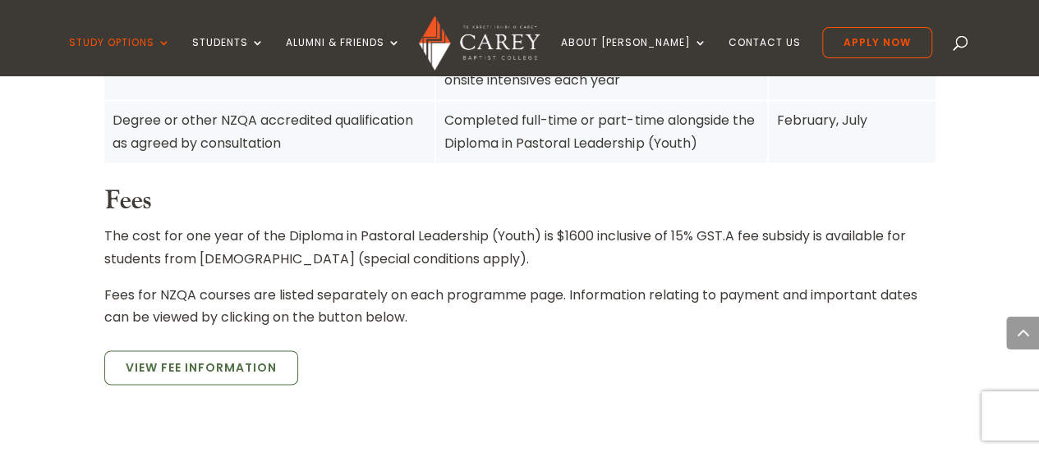
scroll to position [1353, 0]
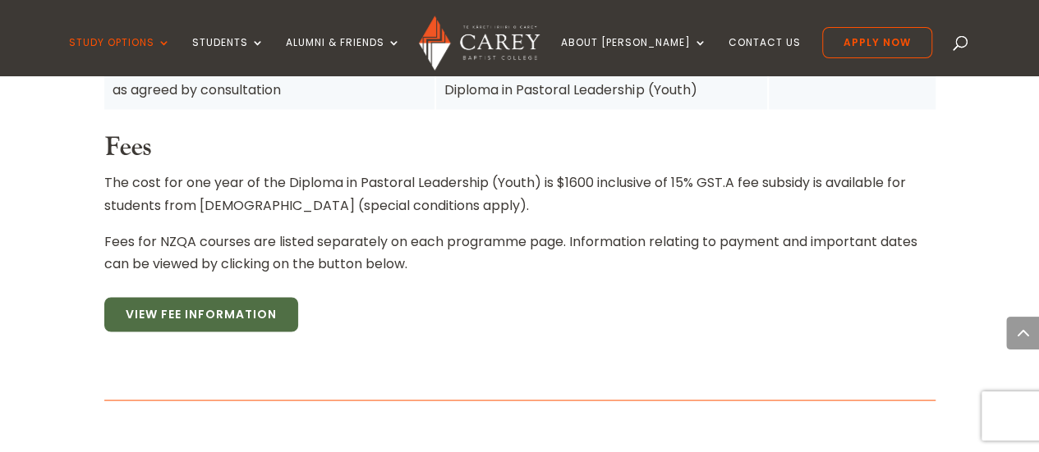
click at [222, 297] on link "View Fee Information" at bounding box center [201, 314] width 194 height 34
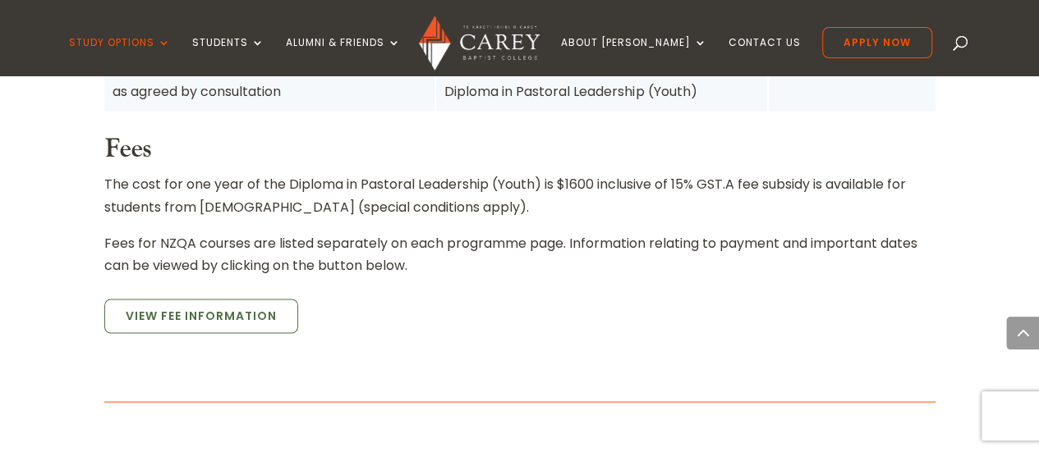
scroll to position [777, 0]
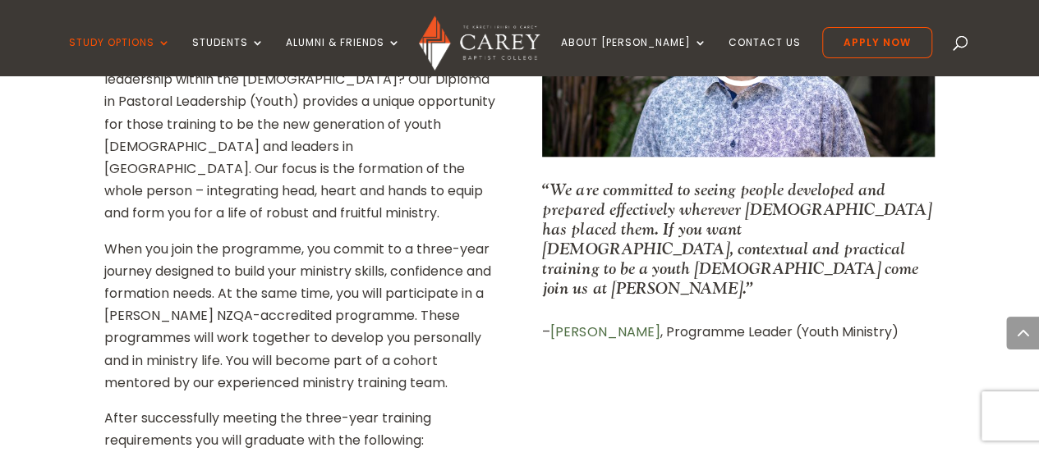
click at [374, 238] on p "When you join the programme, you commit to a three-year journey designed to bui…" at bounding box center [300, 322] width 392 height 169
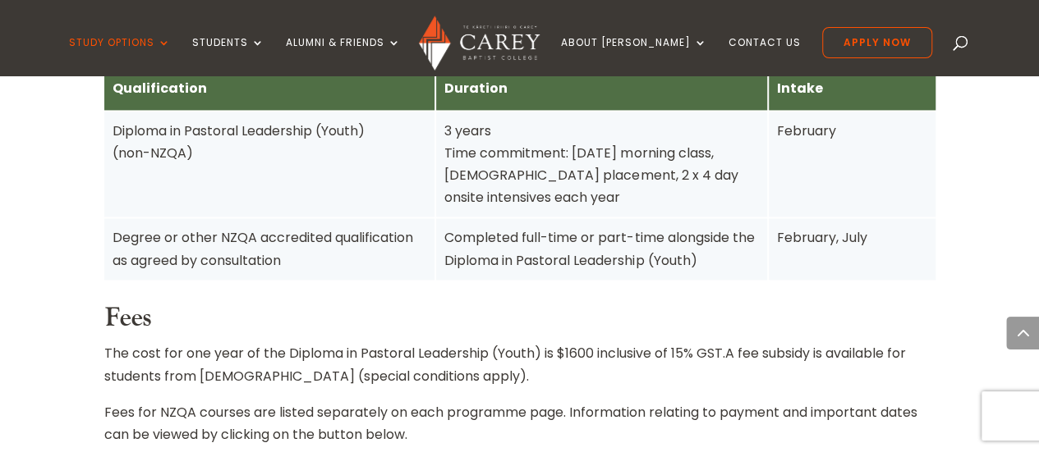
scroll to position [1352, 0]
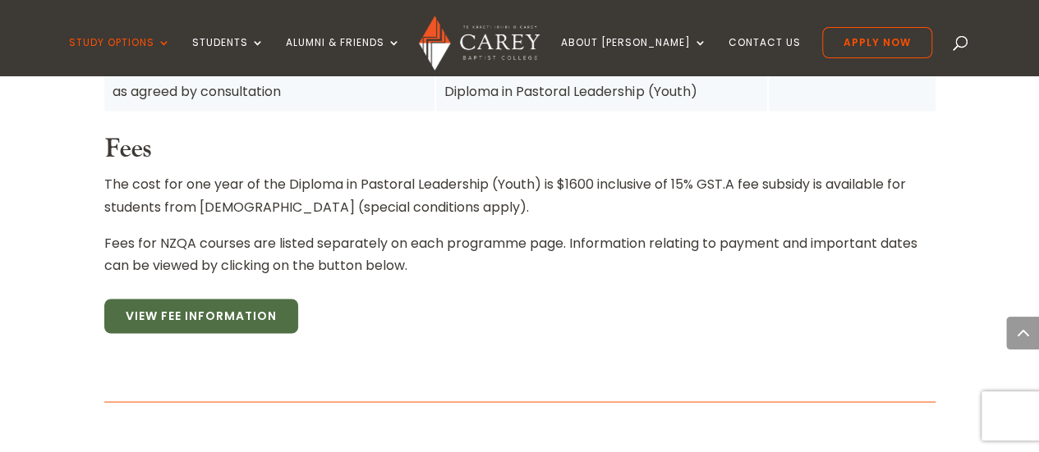
click at [192, 299] on link "View Fee Information" at bounding box center [201, 316] width 194 height 34
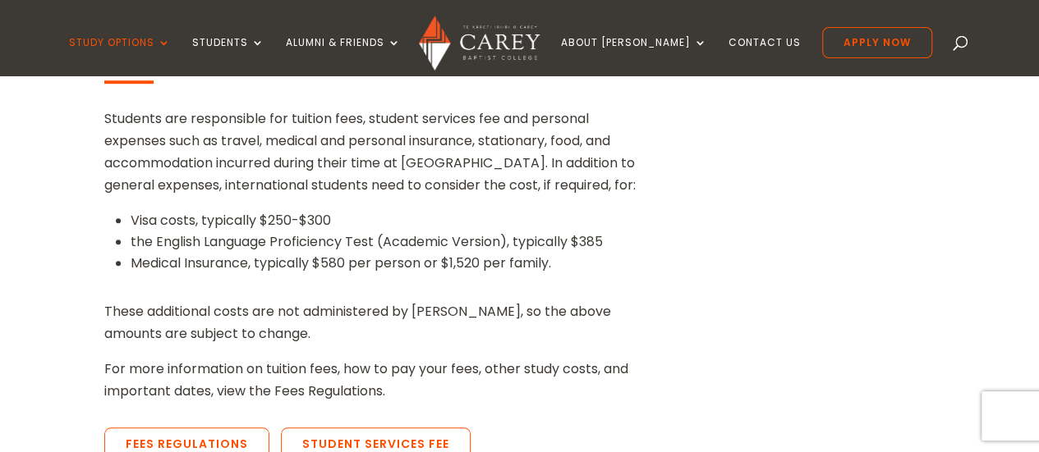
scroll to position [575, 0]
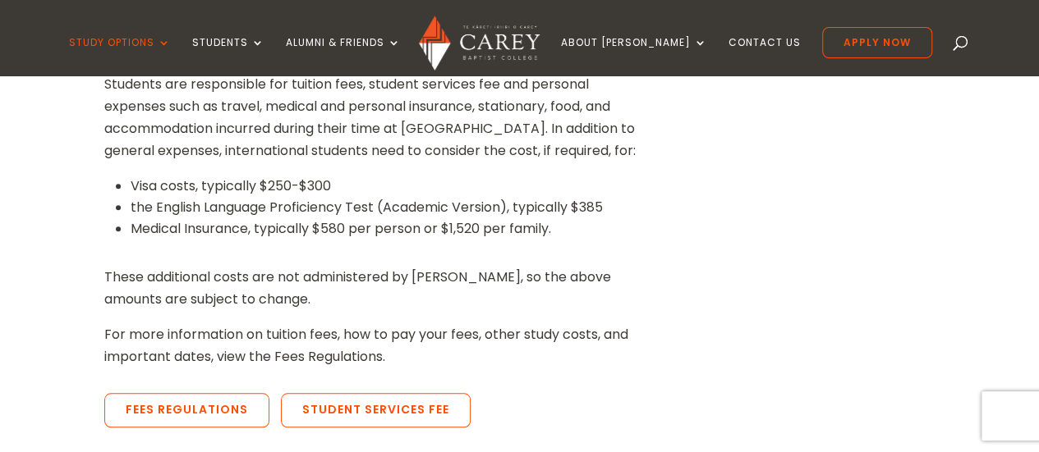
drag, startPoint x: 103, startPoint y: 275, endPoint x: 413, endPoint y: 359, distance: 320.7
click at [413, 359] on div "Students are responsible for tuition fees, student services fee and personal ex…" at bounding box center [373, 221] width 539 height 296
click at [414, 356] on p "F or more information on tuition fees, how to pay your fees, other study costs,…" at bounding box center [373, 346] width 539 height 44
drag, startPoint x: 397, startPoint y: 356, endPoint x: 105, endPoint y: 281, distance: 300.9
click at [105, 281] on div "Students are responsible for tuition fees, student services fee and personal ex…" at bounding box center [373, 221] width 539 height 296
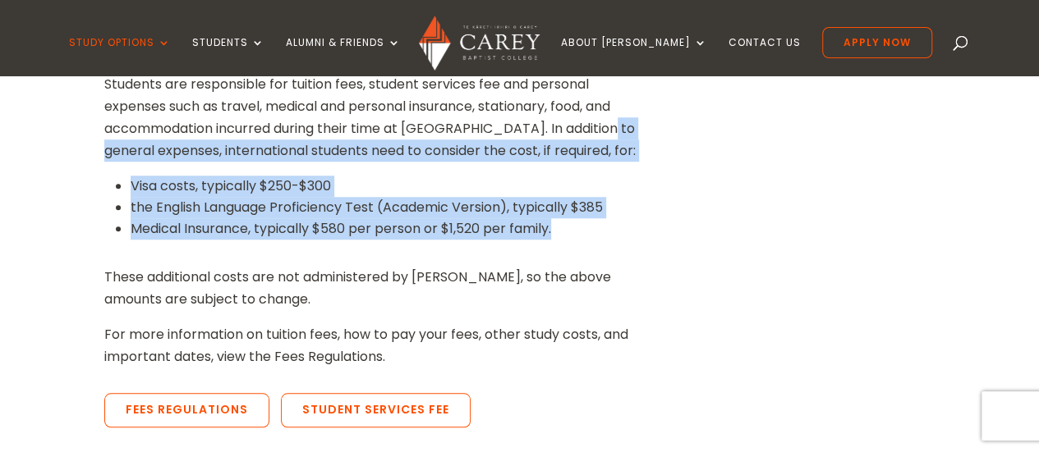
drag, startPoint x: 565, startPoint y: 231, endPoint x: 90, endPoint y: 148, distance: 482.6
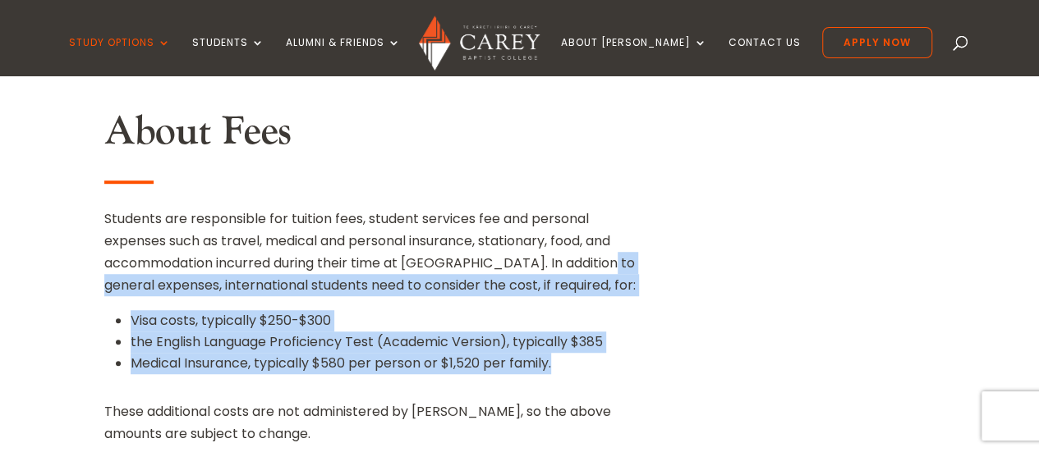
scroll to position [493, 0]
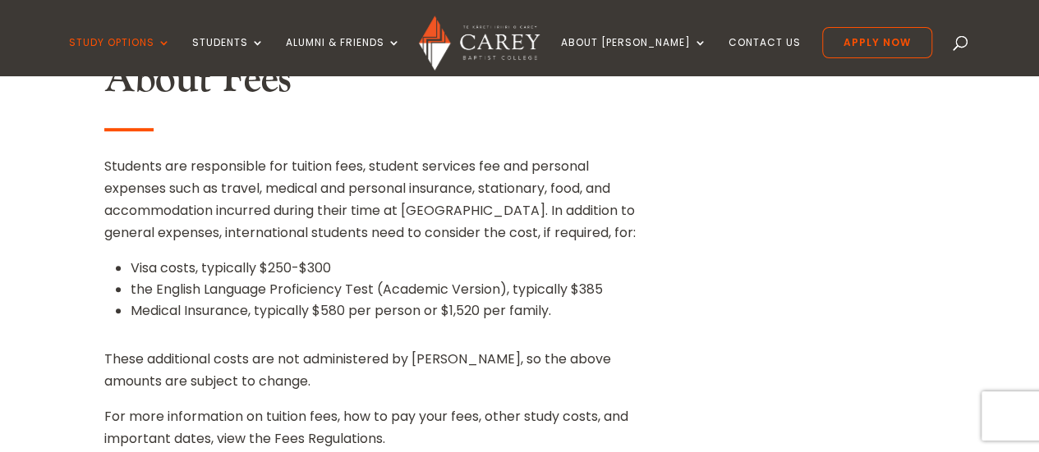
click at [154, 183] on p "Students are responsible for tuition fees, student services fee and personal ex…" at bounding box center [373, 206] width 539 height 103
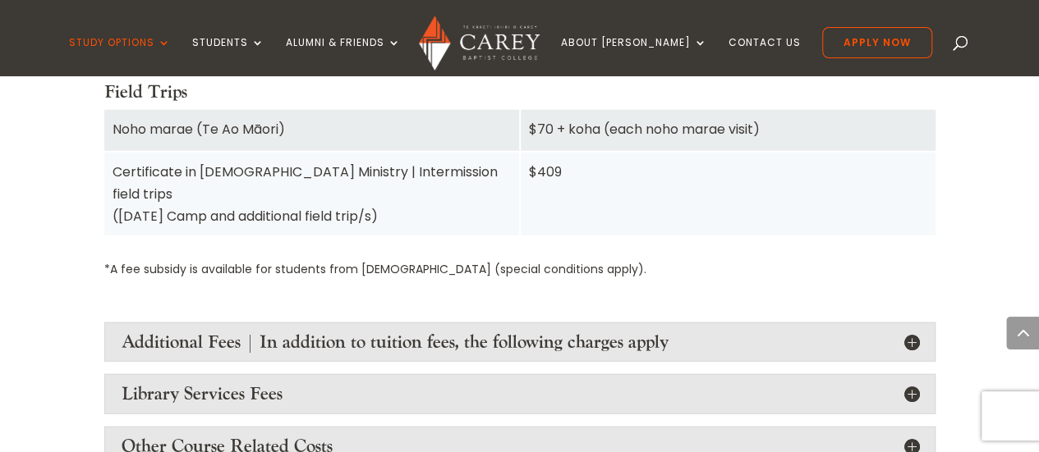
scroll to position [1971, 0]
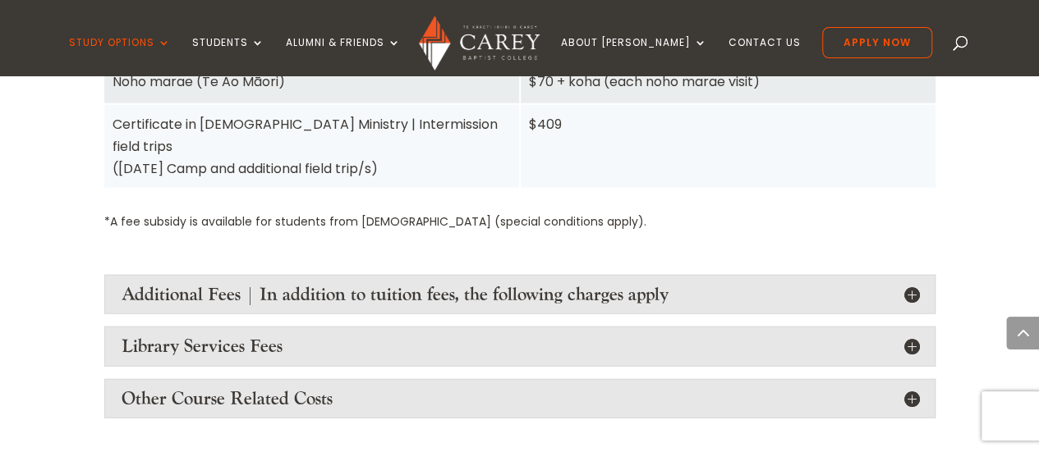
click at [714, 284] on h4 "Additional Fees | In addition to tuition fees, the following charges apply" at bounding box center [520, 294] width 796 height 21
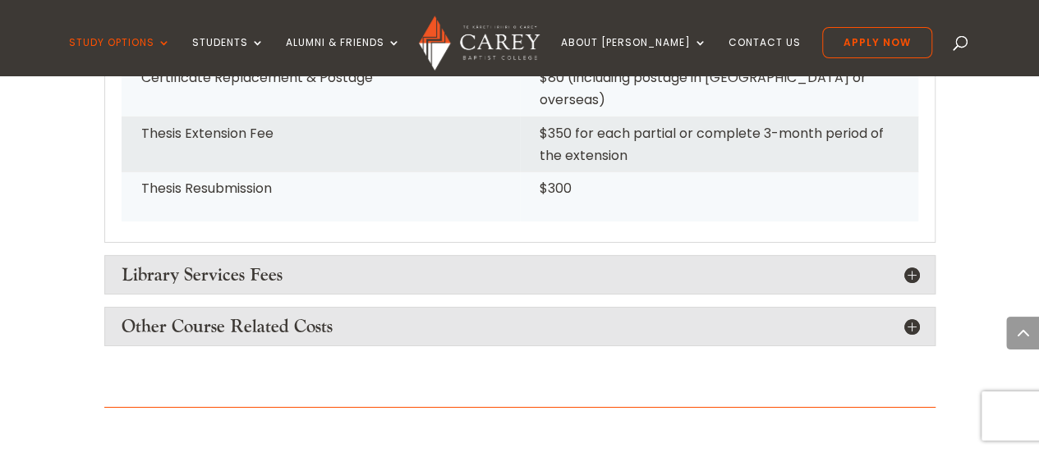
scroll to position [2792, 0]
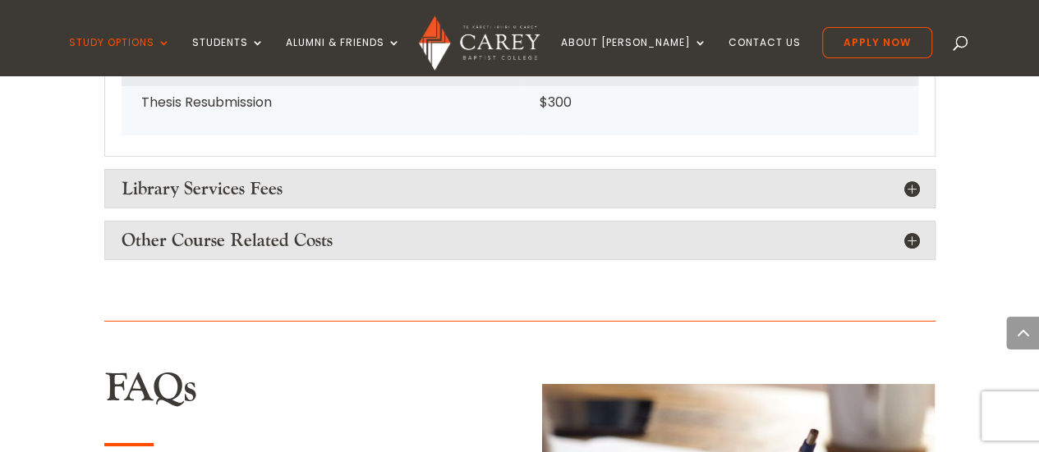
click at [637, 178] on h4 "Library Services Fees" at bounding box center [520, 188] width 796 height 21
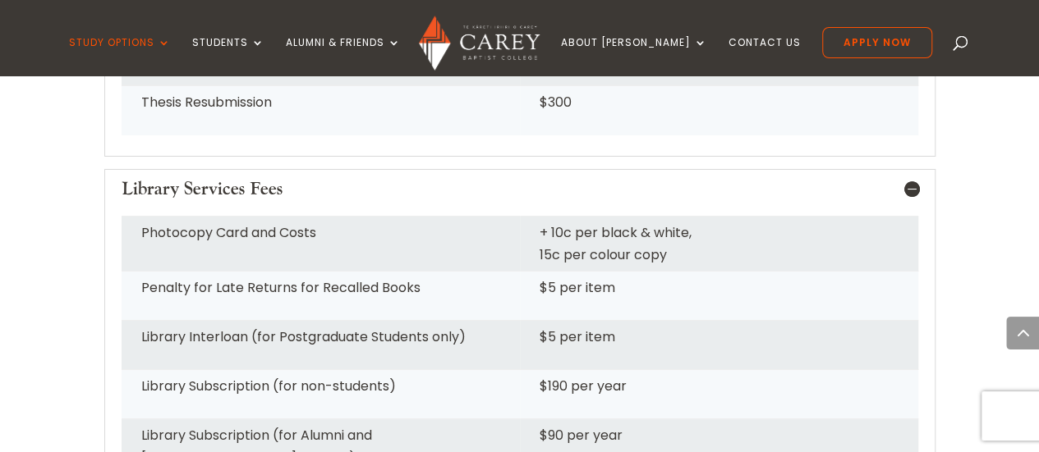
click at [637, 178] on h4 "Library Services Fees" at bounding box center [520, 188] width 796 height 21
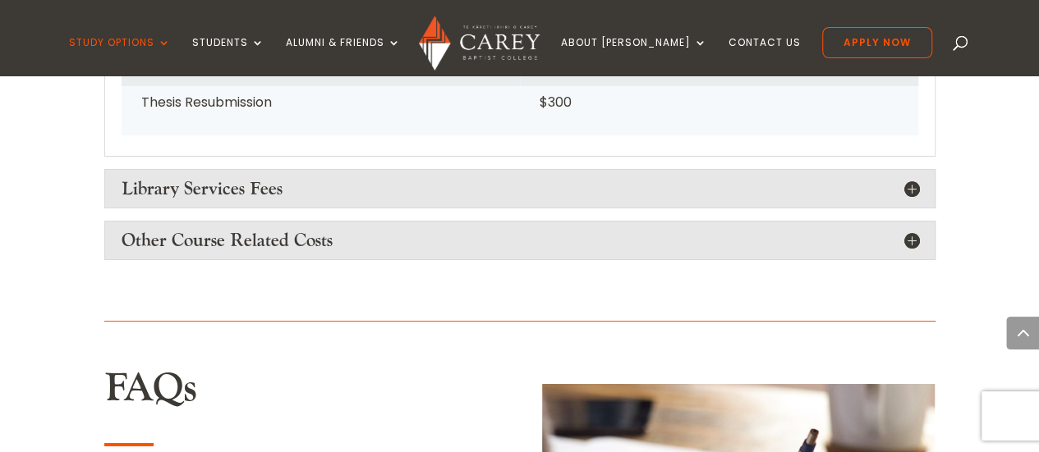
click at [555, 230] on h4 "Other Course Related Costs" at bounding box center [520, 240] width 796 height 21
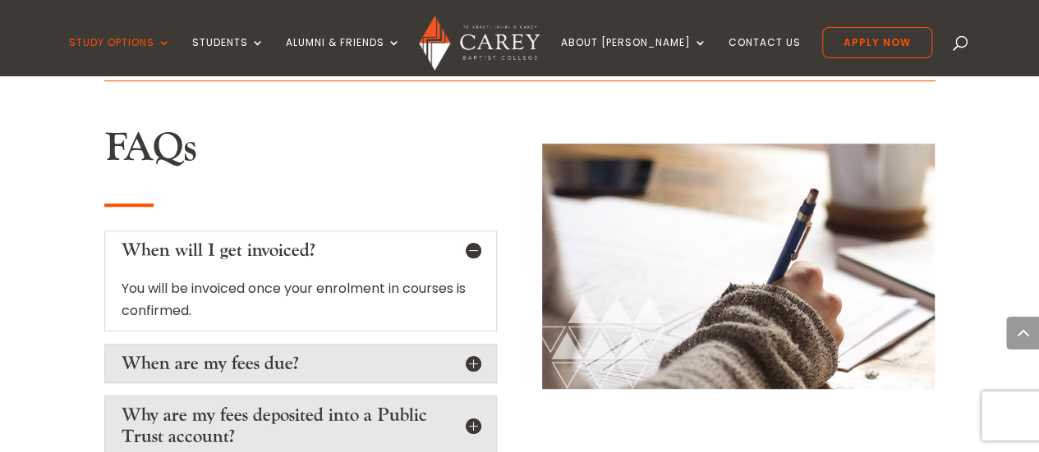
scroll to position [3695, 0]
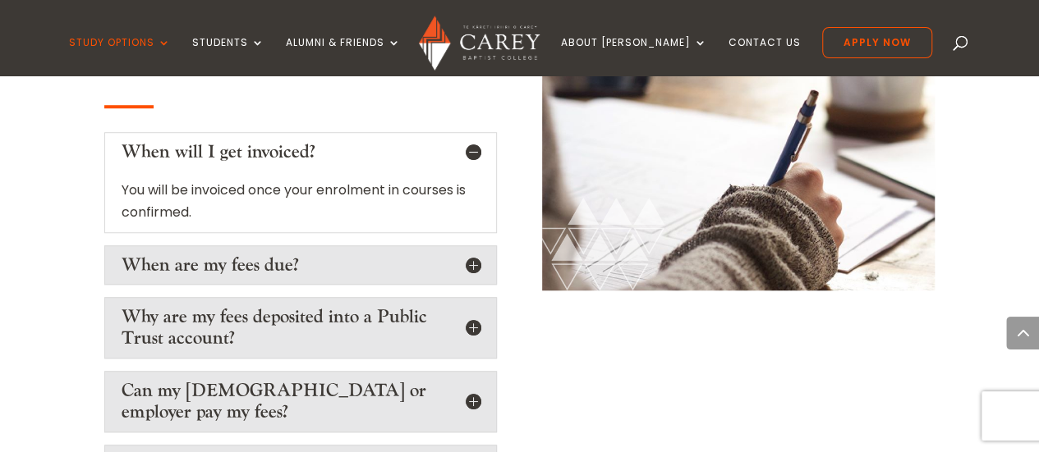
click at [480, 255] on h5 "When are my fees due?" at bounding box center [301, 265] width 358 height 21
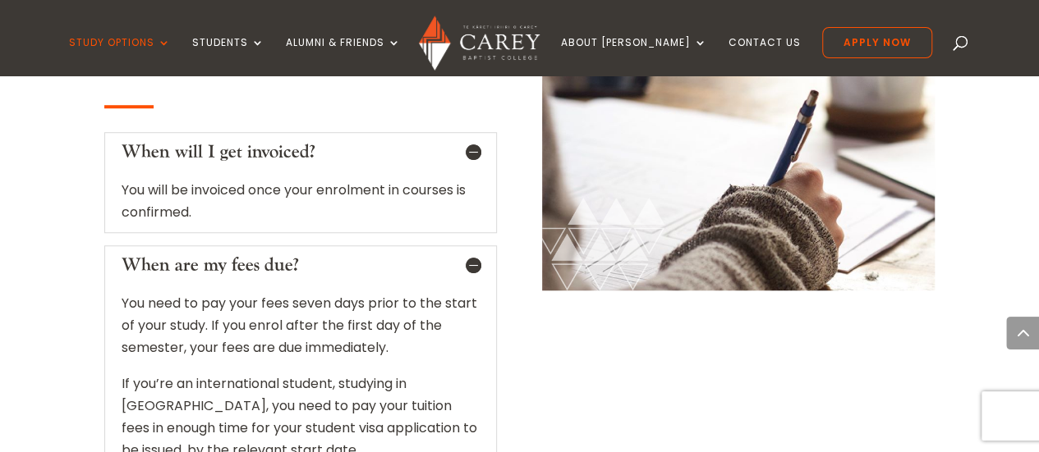
click at [472, 255] on h5 "When are my fees due?" at bounding box center [301, 265] width 358 height 21
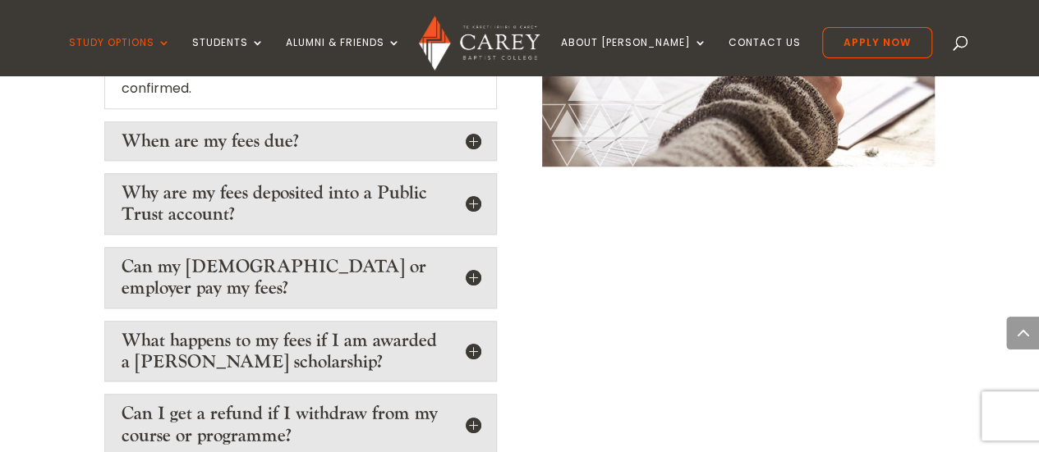
scroll to position [3859, 0]
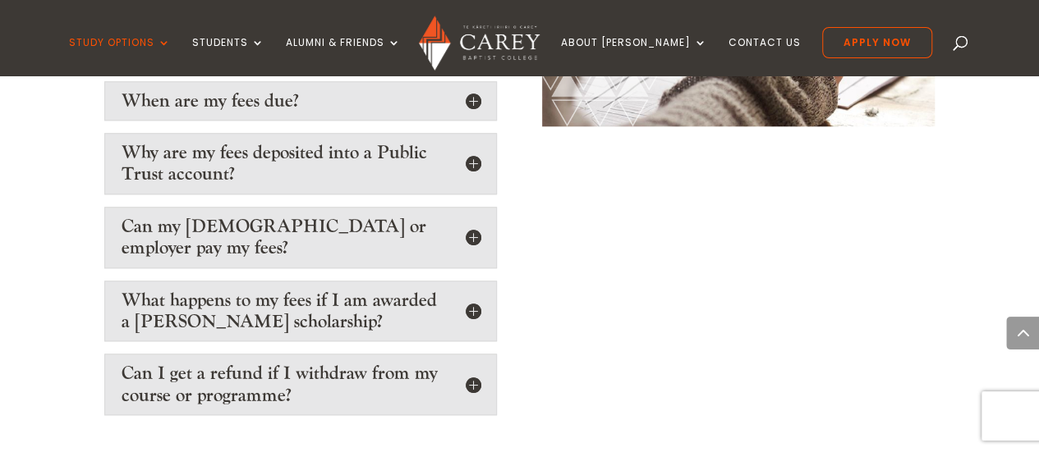
click at [466, 290] on h5 "What happens to my fees if I am awarded a [PERSON_NAME] scholarship?" at bounding box center [301, 312] width 358 height 44
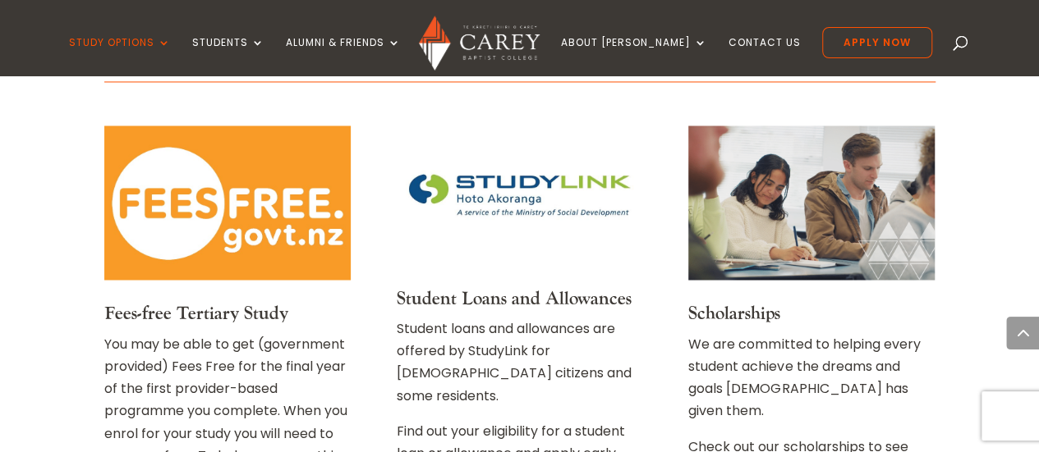
scroll to position [4188, 0]
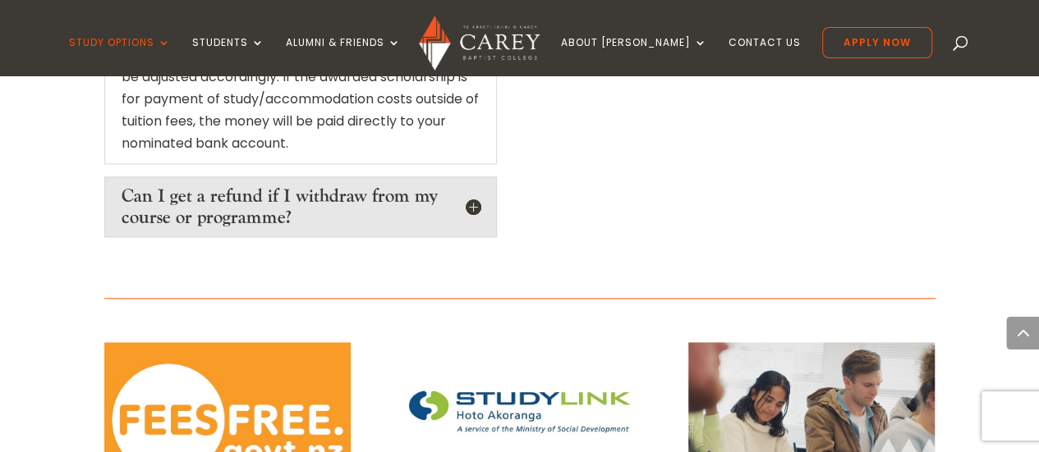
click at [468, 186] on h5 "Can I get a refund if I withdraw from my course or programme?" at bounding box center [301, 208] width 358 height 44
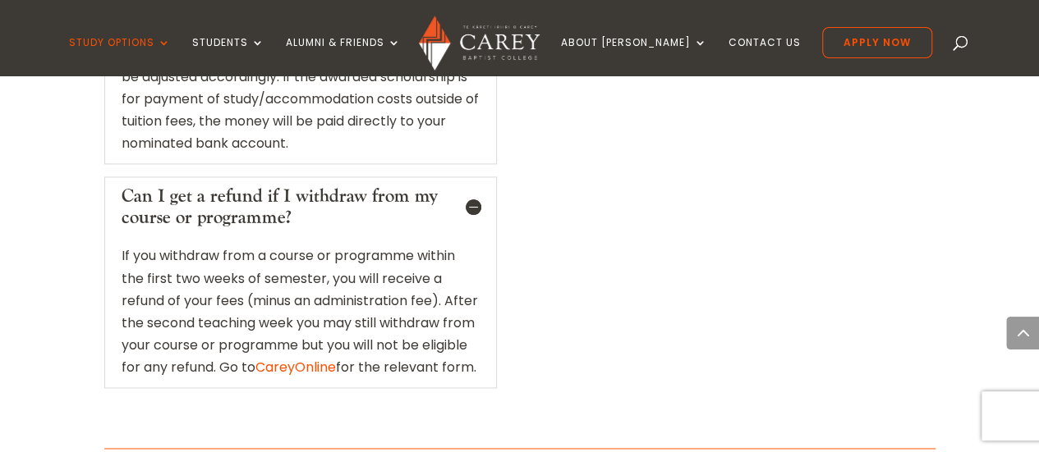
click at [466, 186] on h5 "Can I get a refund if I withdraw from my course or programme?" at bounding box center [301, 208] width 358 height 44
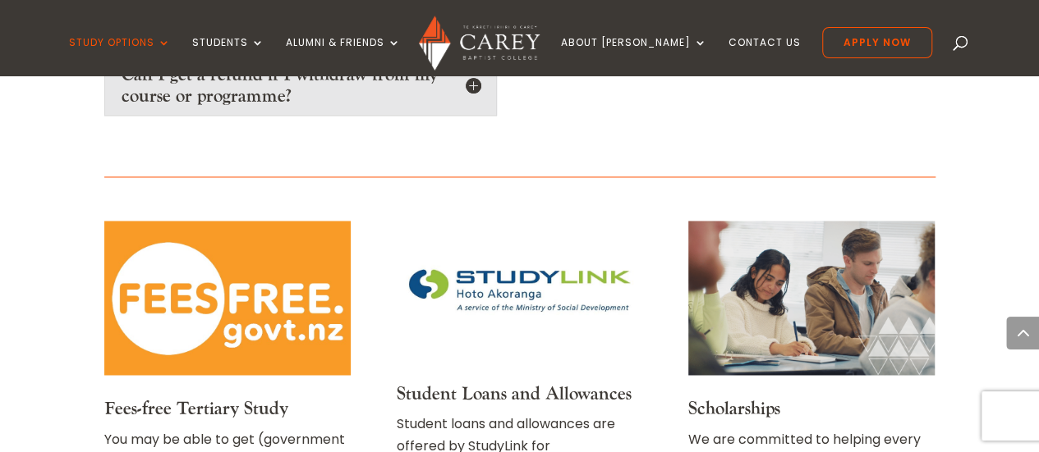
scroll to position [4434, 0]
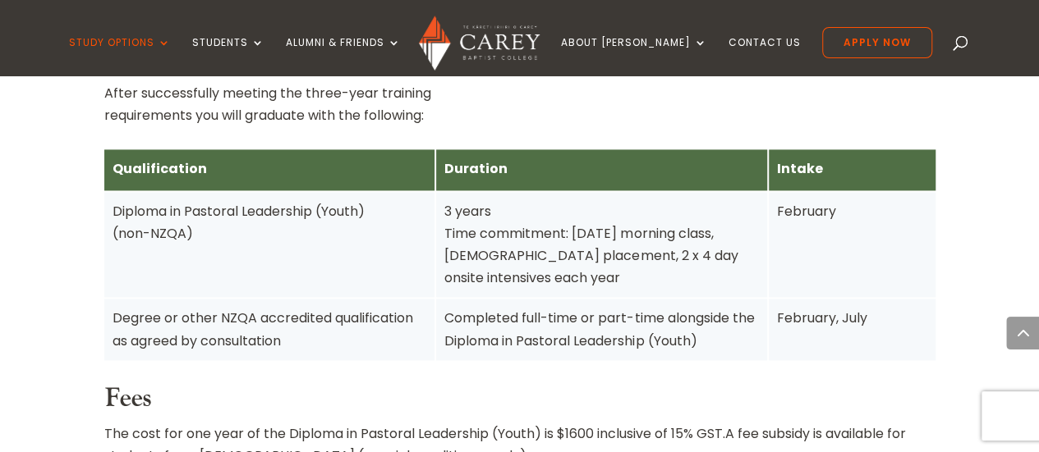
scroll to position [1067, 0]
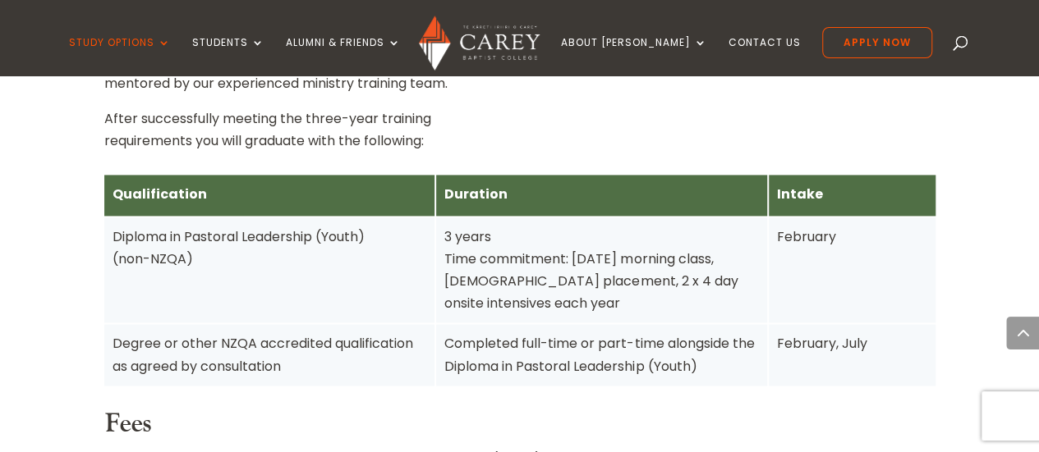
click at [608, 231] on div "3 years Time commitment: Tuesday morning class, church placement, 2 x 4 day ons…" at bounding box center [601, 271] width 314 height 90
click at [642, 239] on div "3 years Time commitment: Tuesday morning class, church placement, 2 x 4 day ons…" at bounding box center [601, 271] width 314 height 90
click at [709, 241] on div "3 years Time commitment: Tuesday morning class, church placement, 2 x 4 day ons…" at bounding box center [601, 271] width 314 height 90
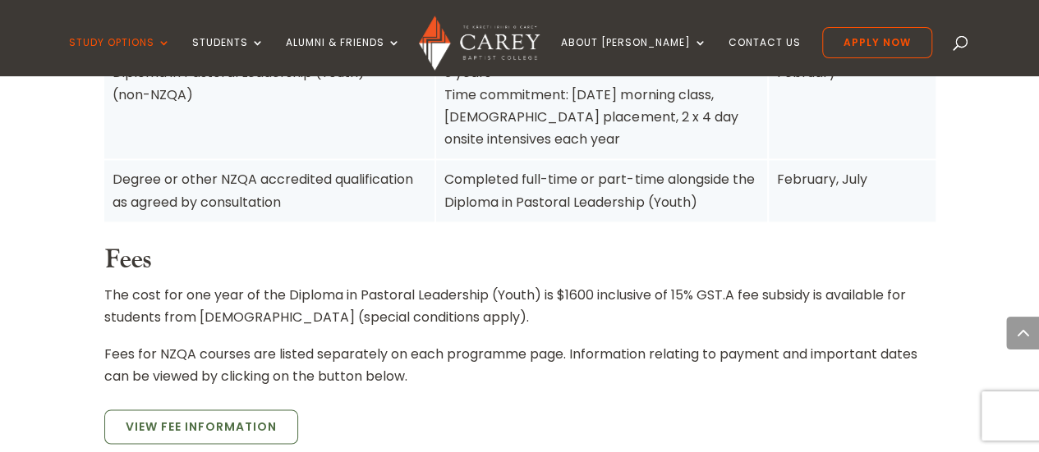
scroll to position [1396, 0]
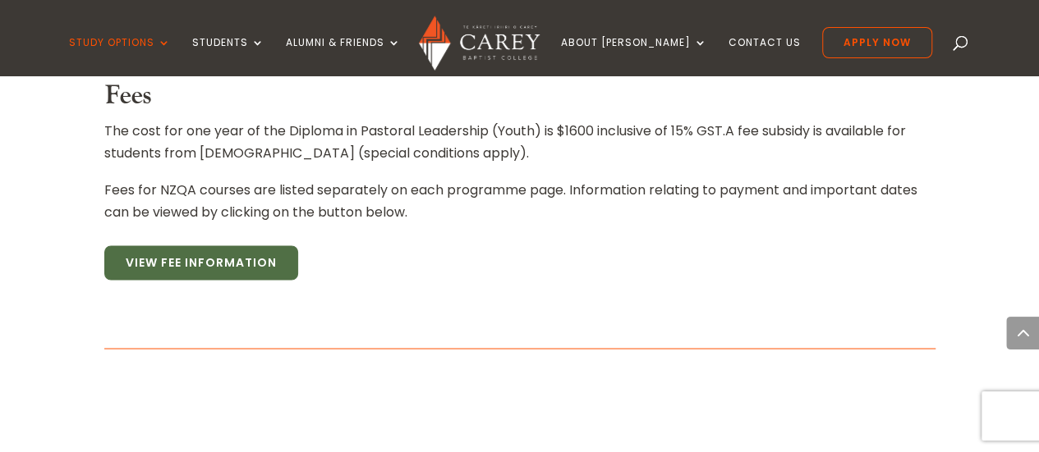
click at [271, 246] on link "View Fee Information" at bounding box center [201, 263] width 194 height 34
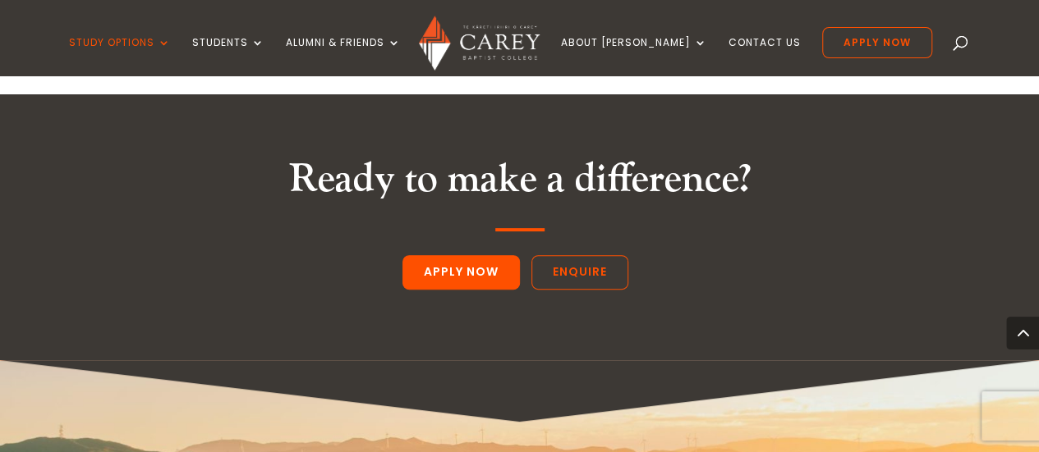
scroll to position [3283, 0]
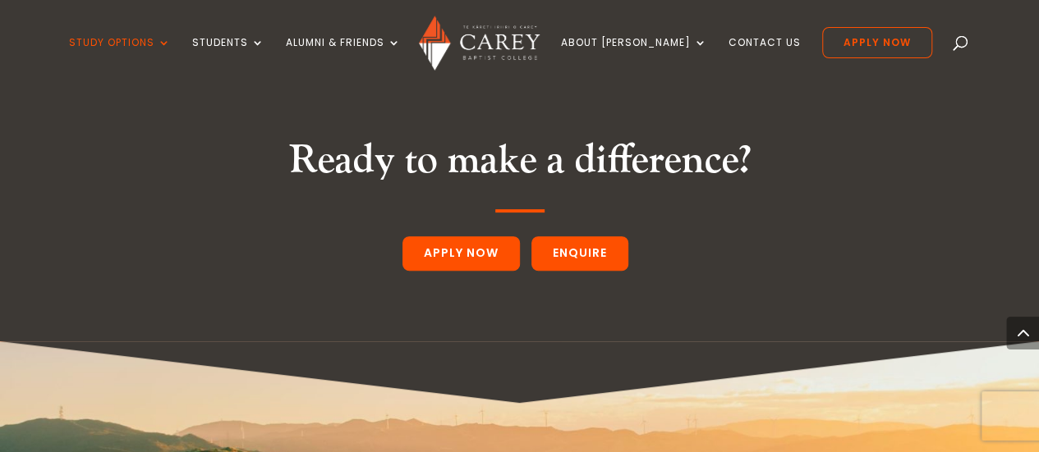
click at [576, 236] on link "Enquire" at bounding box center [579, 253] width 97 height 34
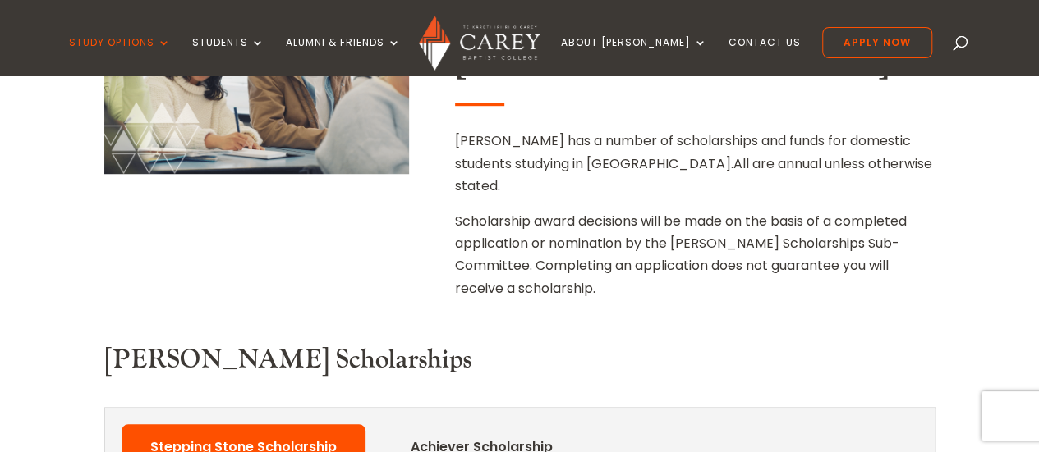
scroll to position [739, 0]
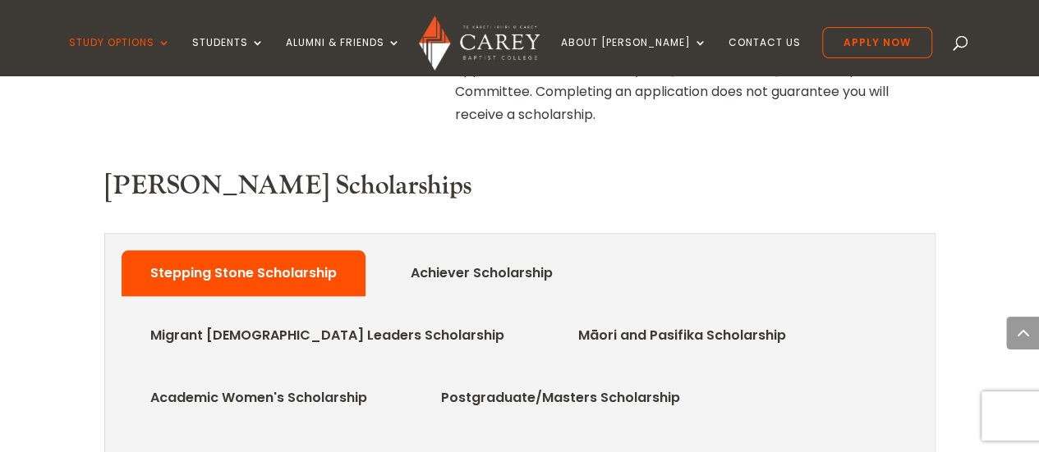
click at [493, 257] on link "Achiever Scholarship" at bounding box center [481, 273] width 191 height 33
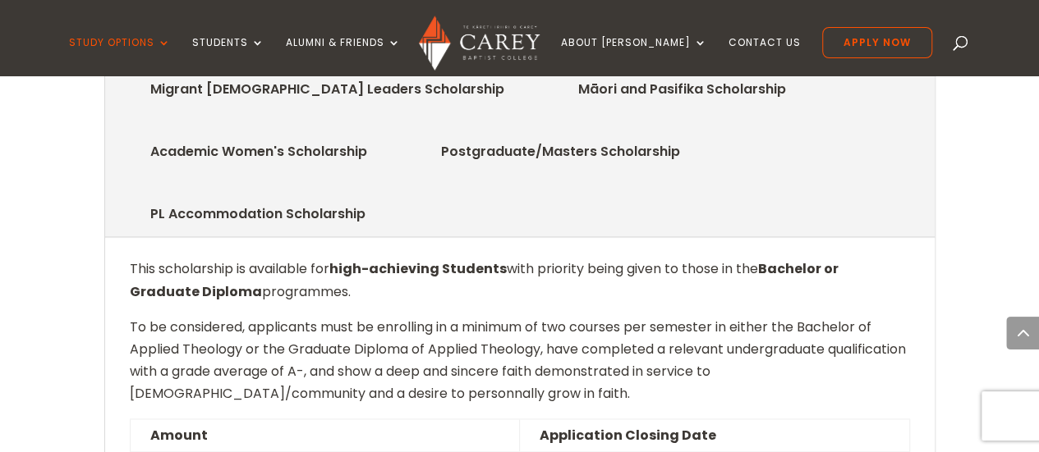
scroll to position [821, 0]
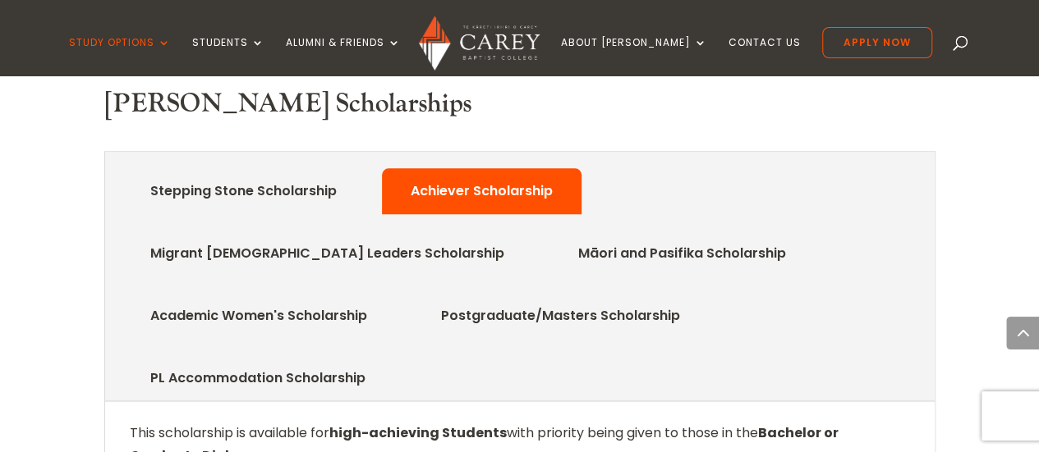
click at [390, 362] on link "PL Accommodation Scholarship" at bounding box center [258, 378] width 264 height 33
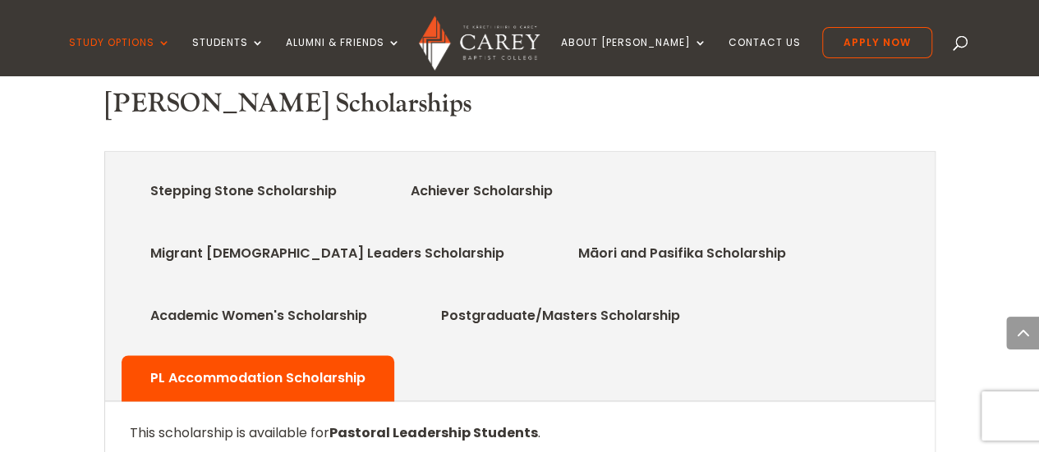
click at [338, 175] on link "Stepping Stone Scholarship" at bounding box center [244, 191] width 236 height 33
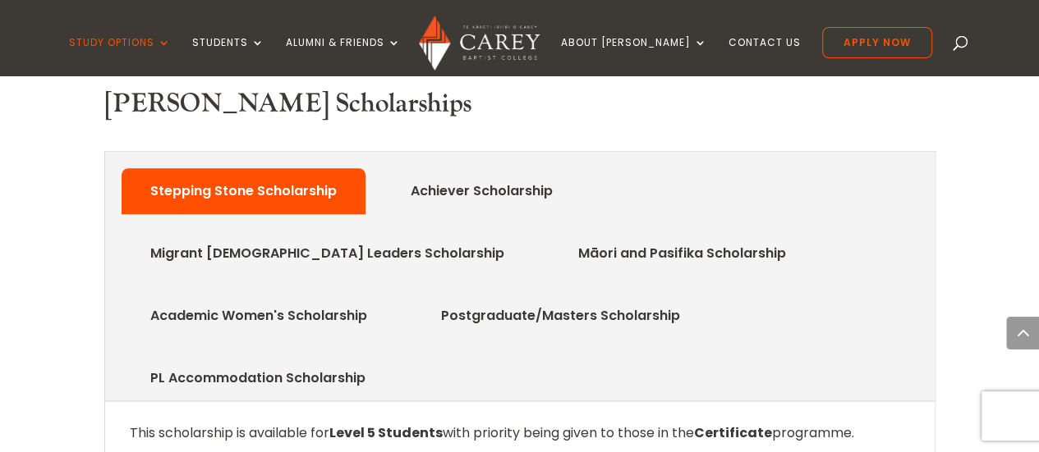
click at [461, 175] on link "Achiever Scholarship" at bounding box center [481, 191] width 191 height 33
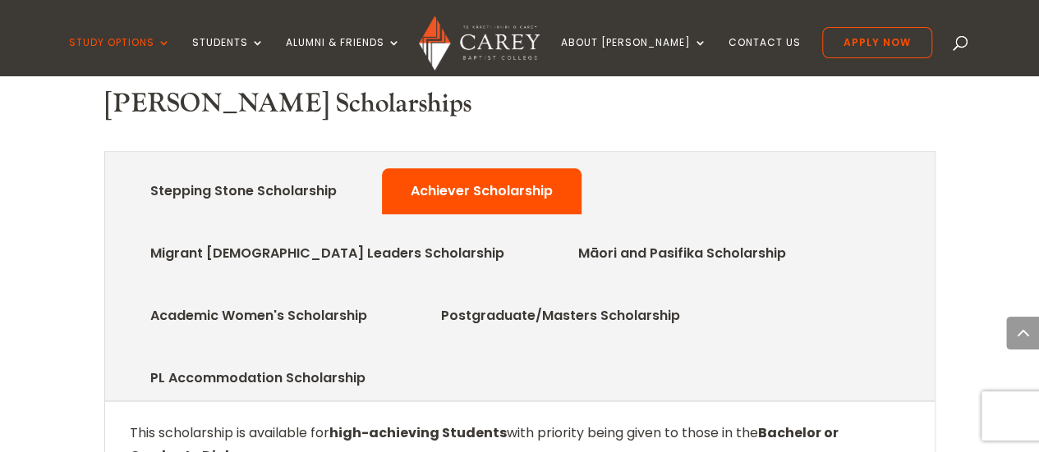
click at [529, 237] on link "Migrant Church Leaders Scholarship" at bounding box center [327, 253] width 403 height 33
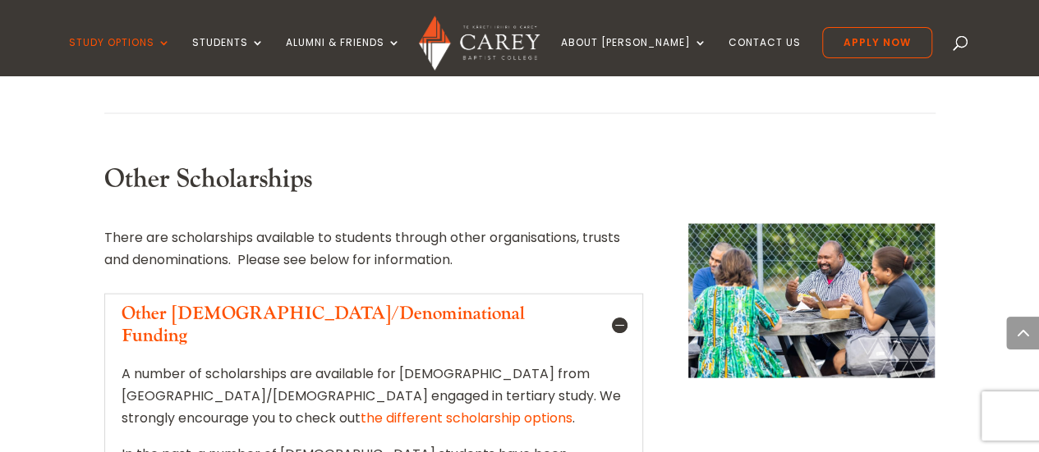
scroll to position [1560, 0]
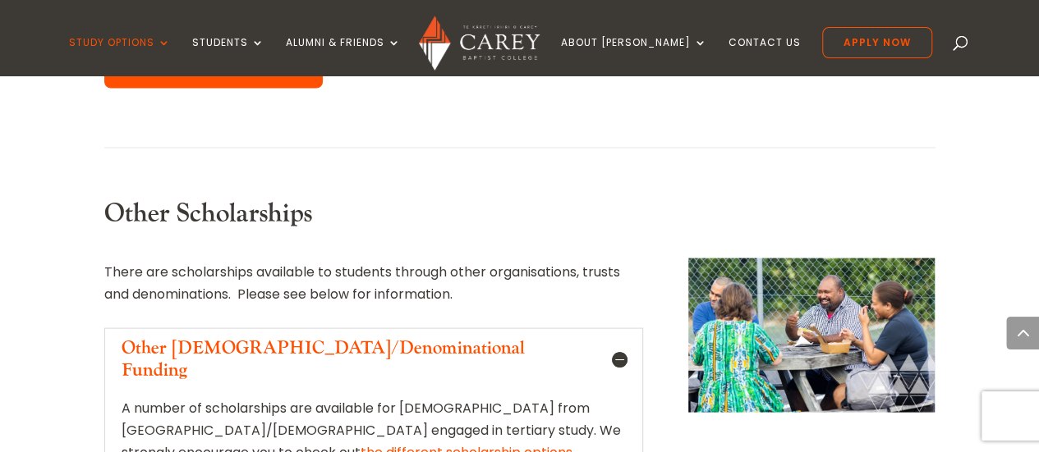
drag, startPoint x: 293, startPoint y: 291, endPoint x: 244, endPoint y: 290, distance: 49.3
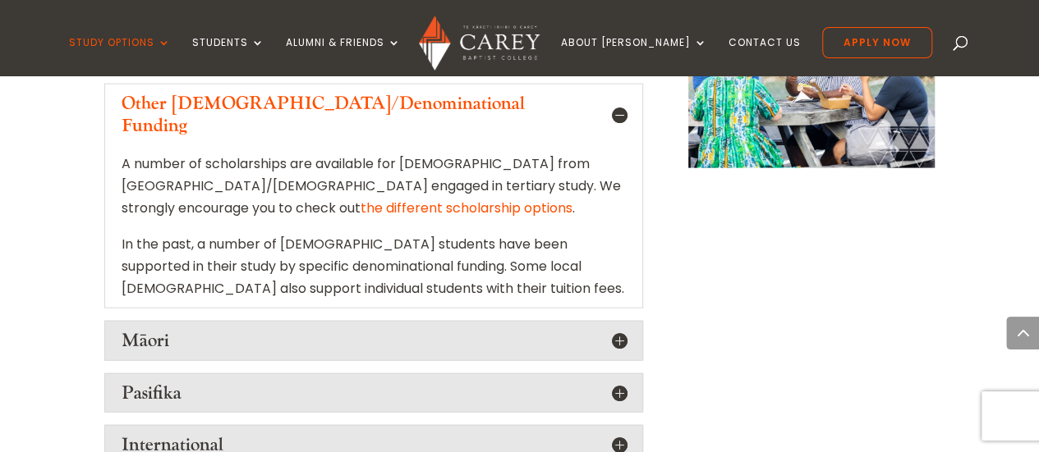
scroll to position [1806, 0]
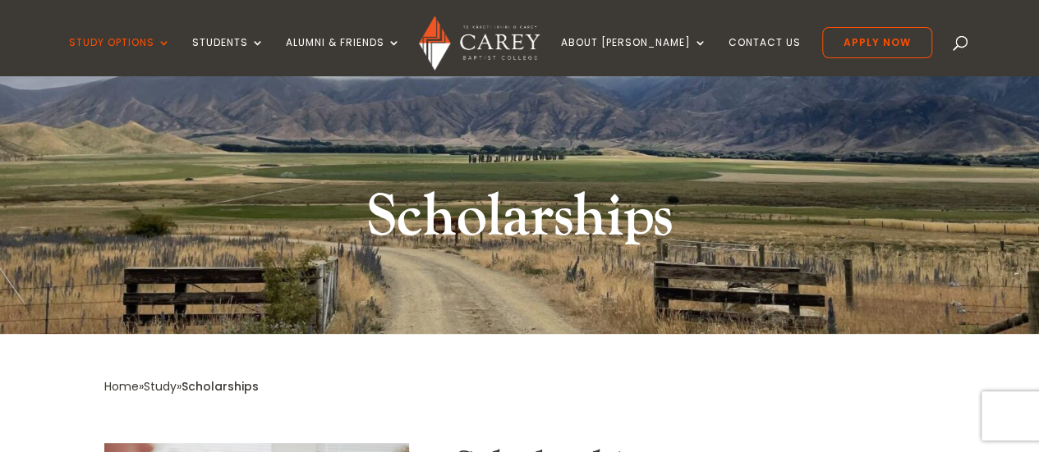
scroll to position [0, 0]
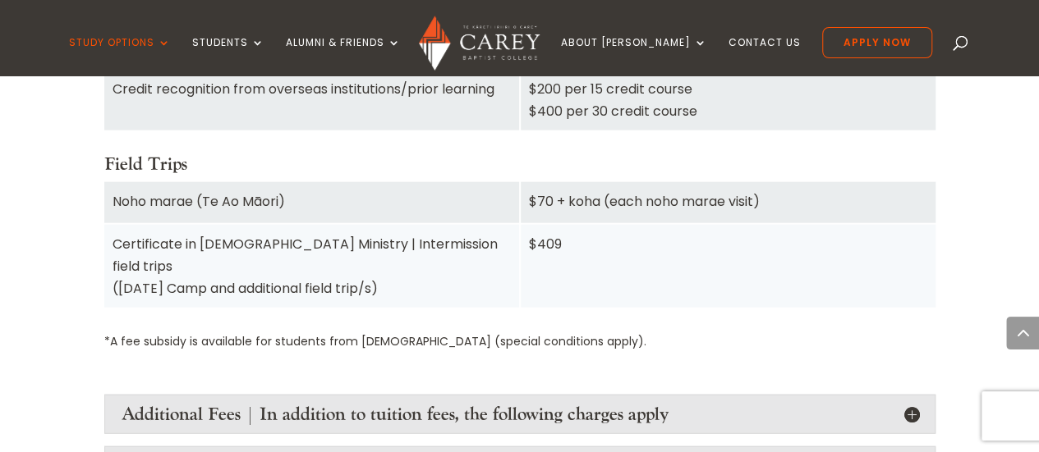
scroll to position [1971, 0]
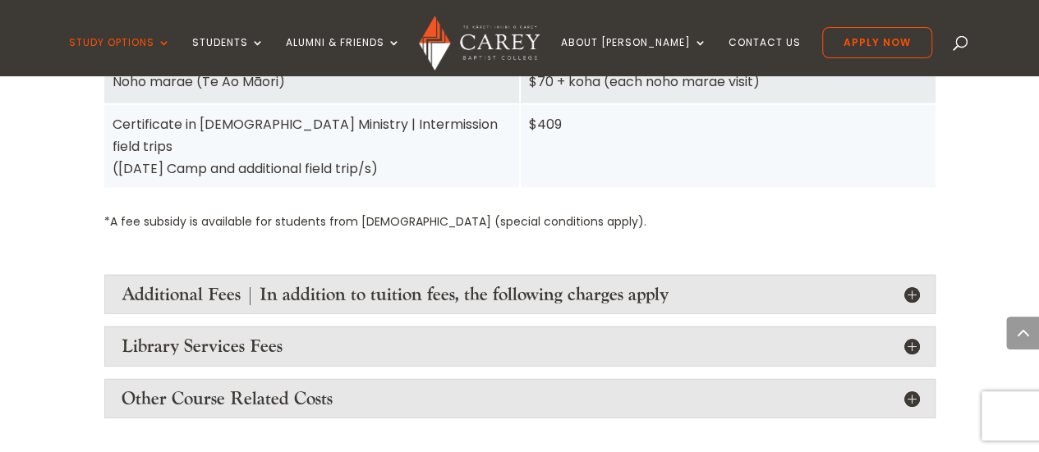
click at [310, 284] on h4 "Additional Fees | In addition to tuition fees, the following charges apply" at bounding box center [520, 294] width 796 height 21
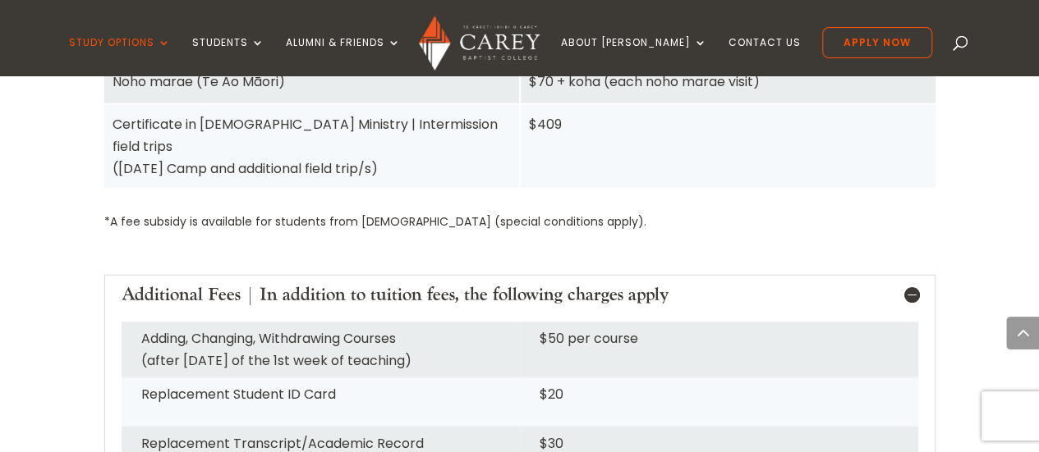
click at [305, 284] on h4 "Additional Fees | In addition to tuition fees, the following charges apply" at bounding box center [520, 294] width 796 height 21
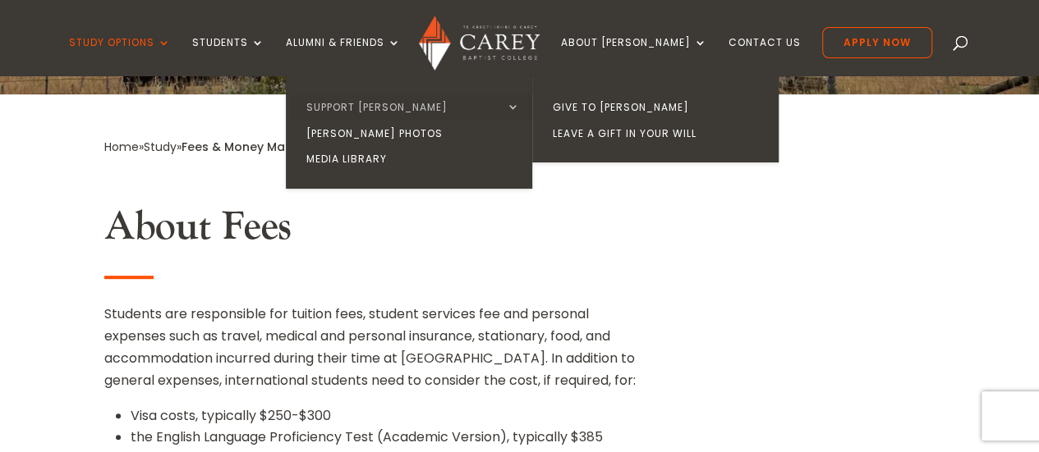
scroll to position [0, 0]
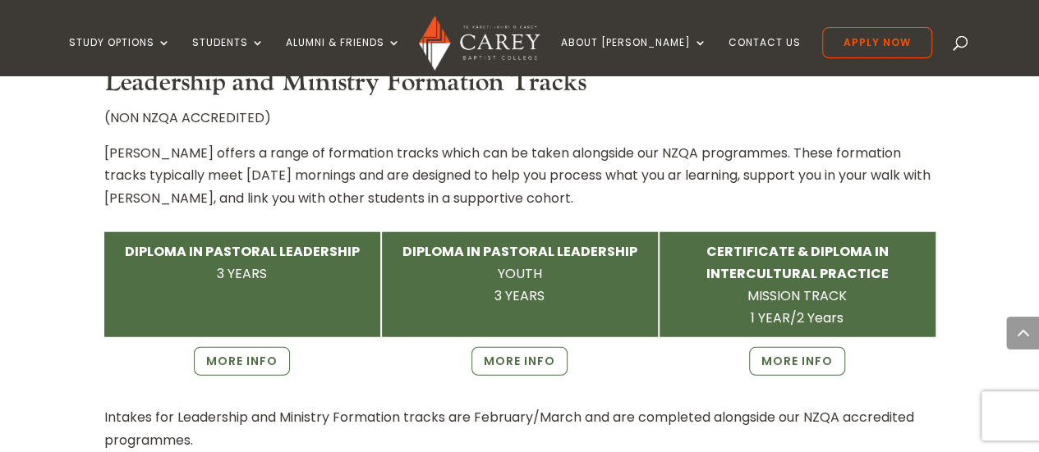
scroll to position [1971, 0]
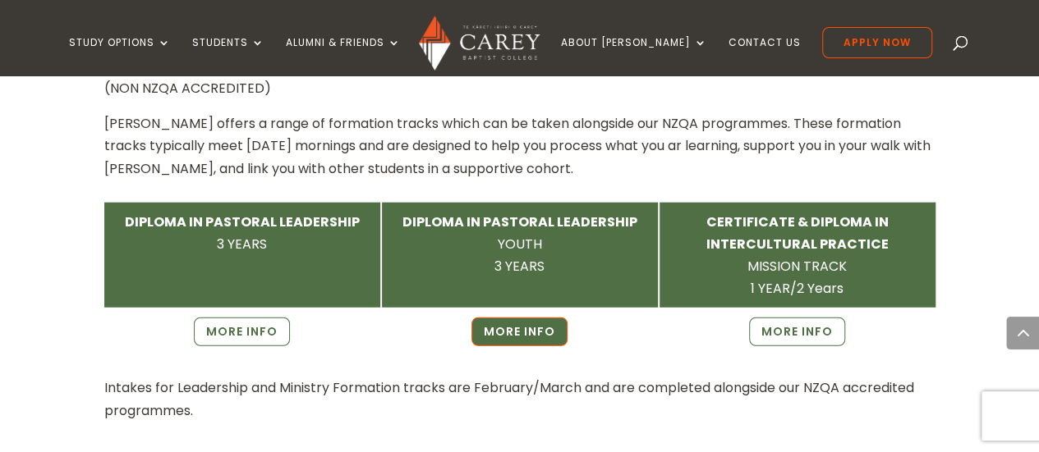
click at [494, 318] on link "MORE INFO" at bounding box center [519, 332] width 96 height 28
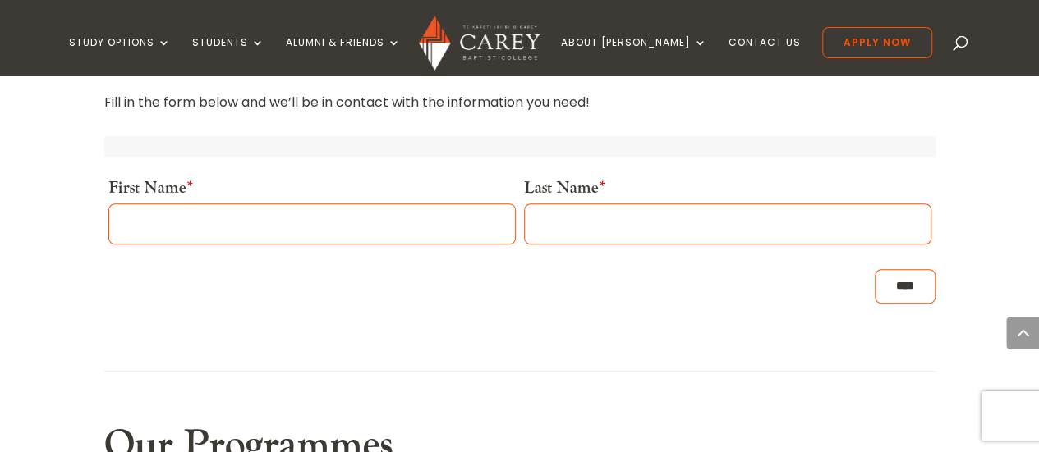
scroll to position [328, 0]
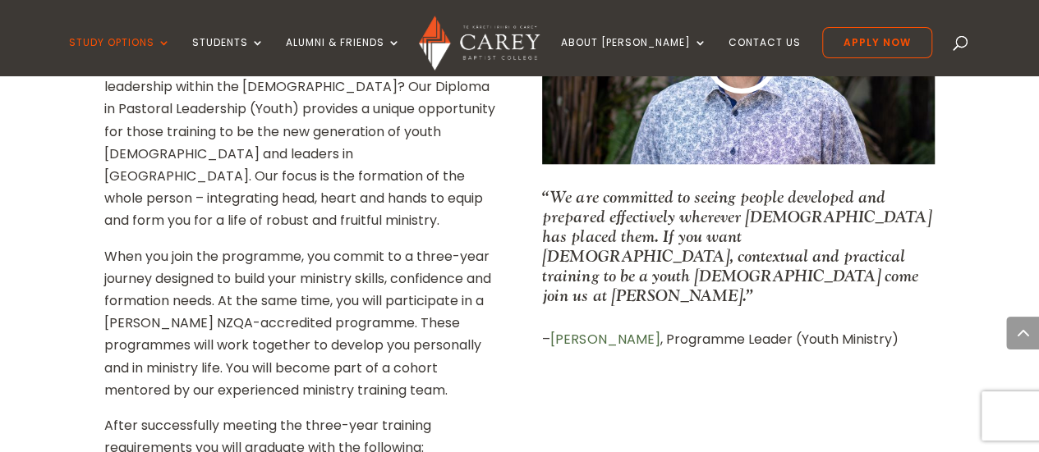
scroll to position [821, 0]
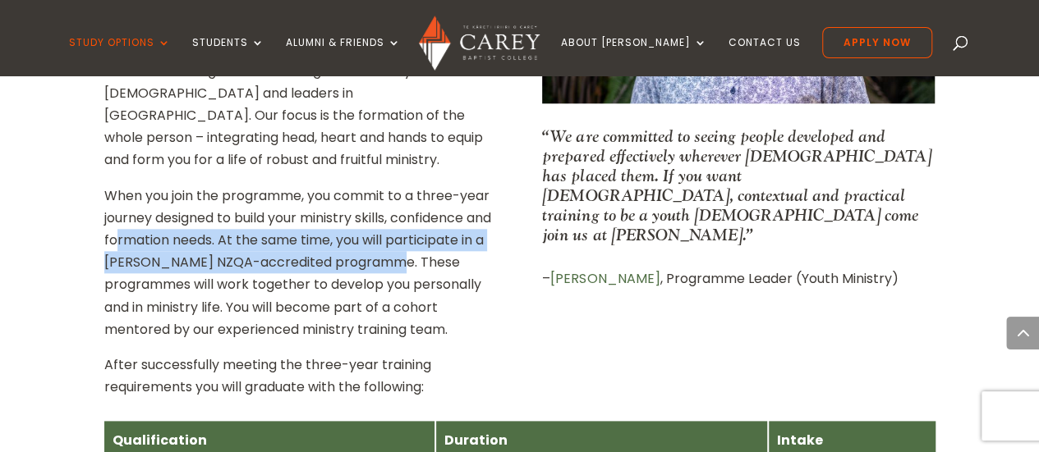
drag, startPoint x: 148, startPoint y: 214, endPoint x: 450, endPoint y: 242, distance: 303.5
click at [450, 242] on p "When you join the programme, you commit to a three-year journey designed to bui…" at bounding box center [300, 269] width 392 height 169
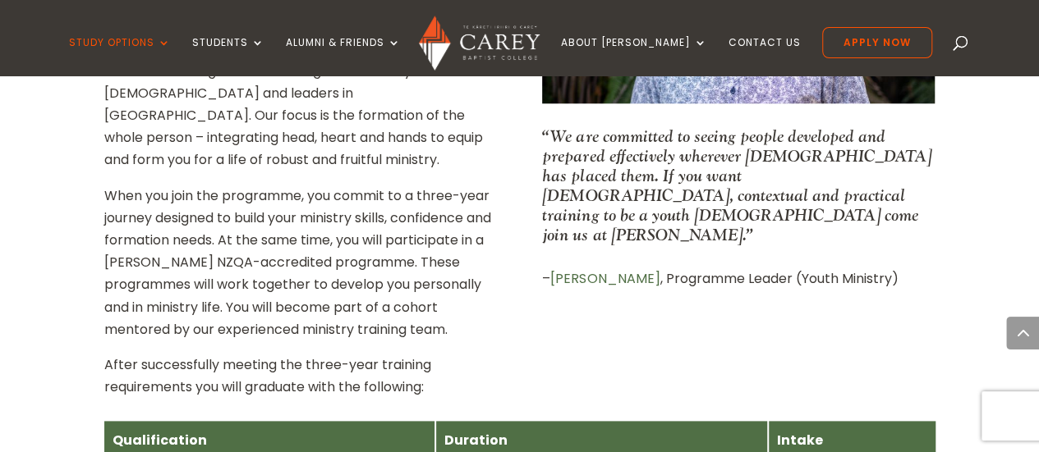
click at [419, 291] on p "When you join the programme, you commit to a three-year journey designed to bui…" at bounding box center [300, 269] width 392 height 169
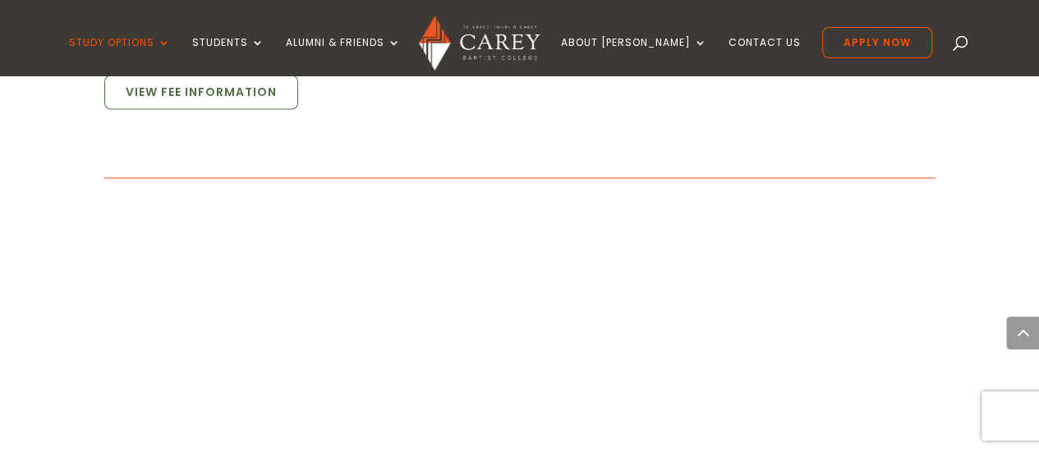
scroll to position [1558, 0]
